Goal: Task Accomplishment & Management: Use online tool/utility

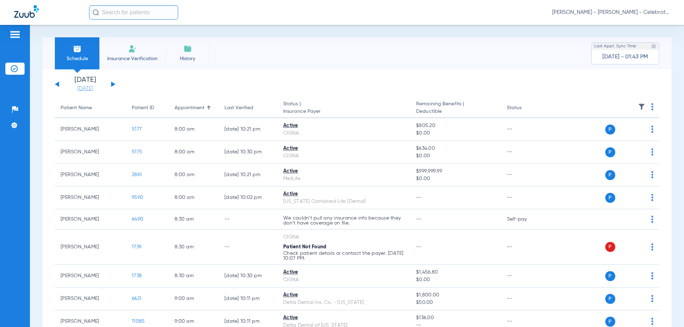
click at [82, 90] on link "[DATE]" at bounding box center [85, 88] width 43 height 7
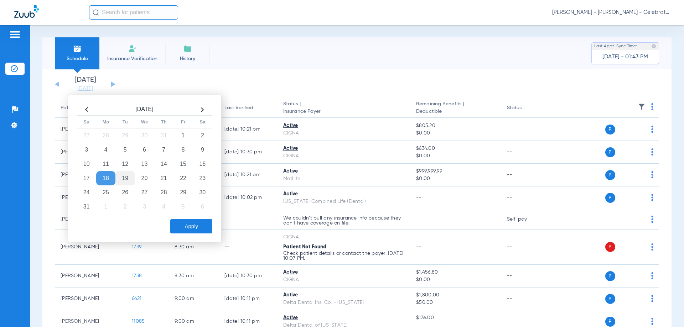
click at [125, 178] on td "19" at bounding box center [124, 178] width 19 height 14
click at [189, 231] on button "Apply" at bounding box center [191, 226] width 42 height 14
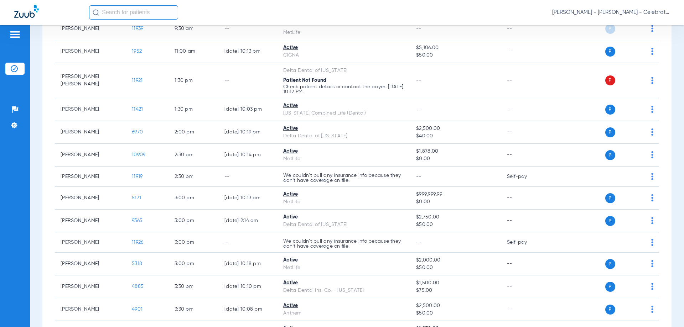
scroll to position [427, 0]
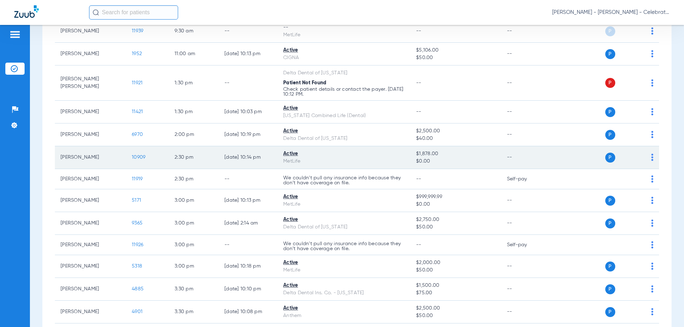
click at [132, 155] on span "10909" at bounding box center [139, 157] width 14 height 5
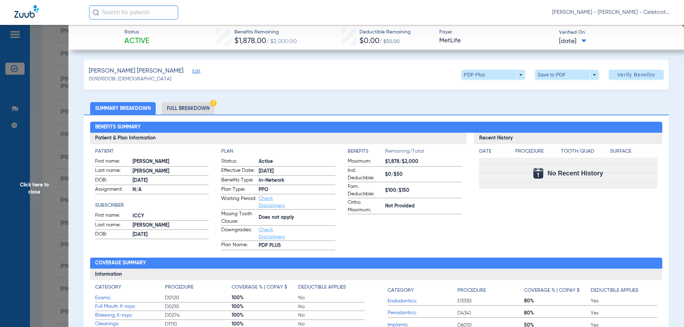
click at [184, 111] on li "Full Breakdown" at bounding box center [188, 108] width 53 height 12
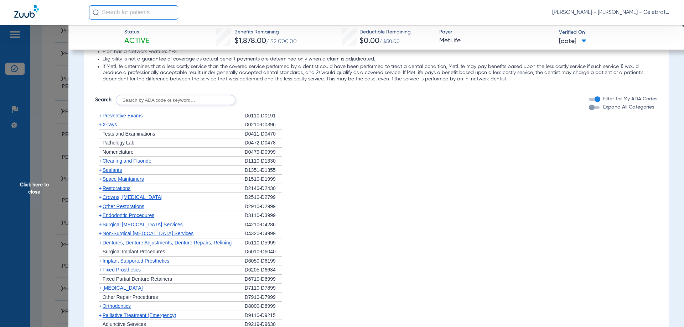
scroll to position [922, 0]
click at [110, 170] on span "Sealants" at bounding box center [112, 169] width 19 height 6
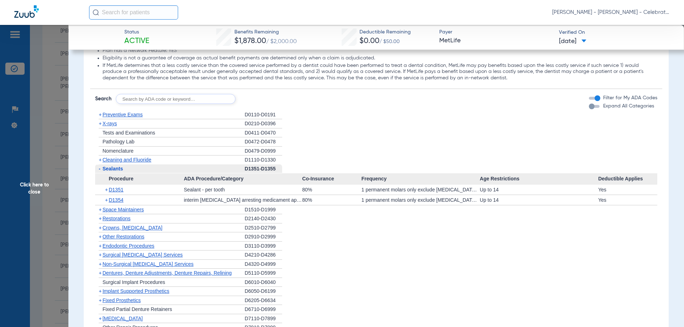
click at [40, 191] on span "Click here to close" at bounding box center [34, 188] width 68 height 327
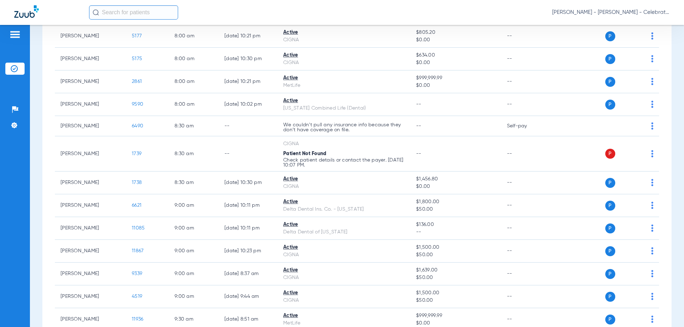
scroll to position [36, 0]
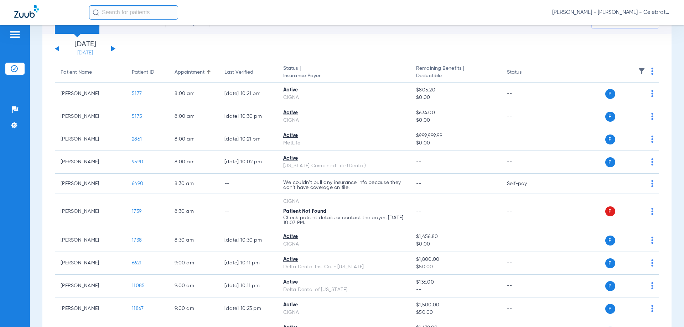
click at [90, 49] on link "[DATE]" at bounding box center [85, 52] width 43 height 7
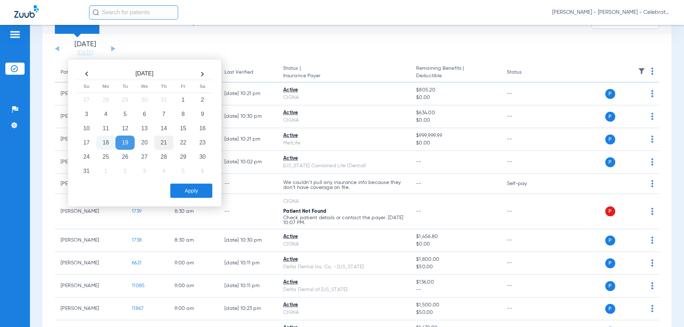
click at [167, 142] on td "21" at bounding box center [163, 143] width 19 height 14
click at [194, 193] on button "Apply" at bounding box center [191, 191] width 42 height 14
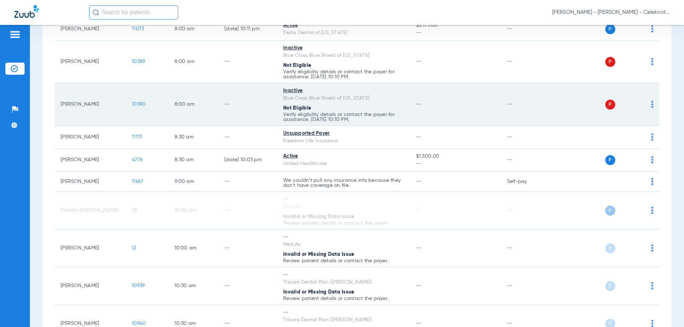
scroll to position [107, 0]
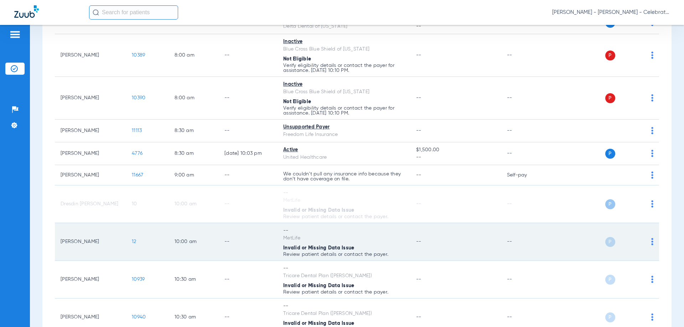
click at [134, 241] on span "12" at bounding box center [134, 241] width 5 height 5
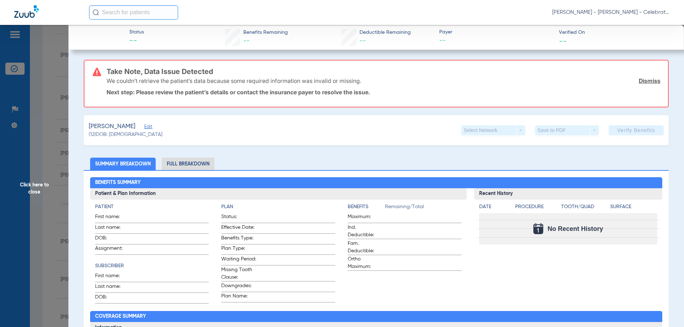
drag, startPoint x: 146, startPoint y: 128, endPoint x: 146, endPoint y: 140, distance: 12.5
click at [146, 128] on span "Edit" at bounding box center [147, 127] width 6 height 7
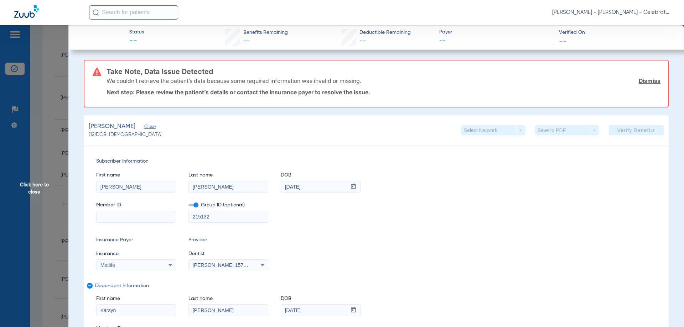
paste input "261877340"
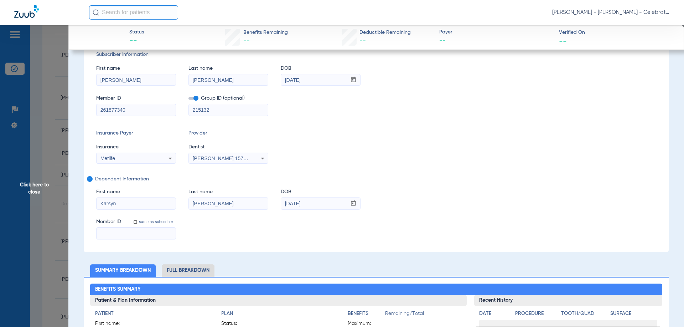
type input "261877340"
paste input "261877340"
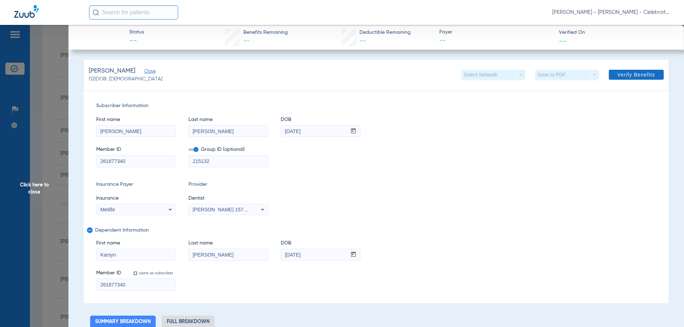
type input "261877340"
drag, startPoint x: 630, startPoint y: 76, endPoint x: 526, endPoint y: 51, distance: 106.6
click at [630, 76] on span "Verify Benefits" at bounding box center [636, 75] width 38 height 6
click at [41, 184] on span "Click here to close" at bounding box center [34, 188] width 68 height 327
